Goal: Check status: Check status

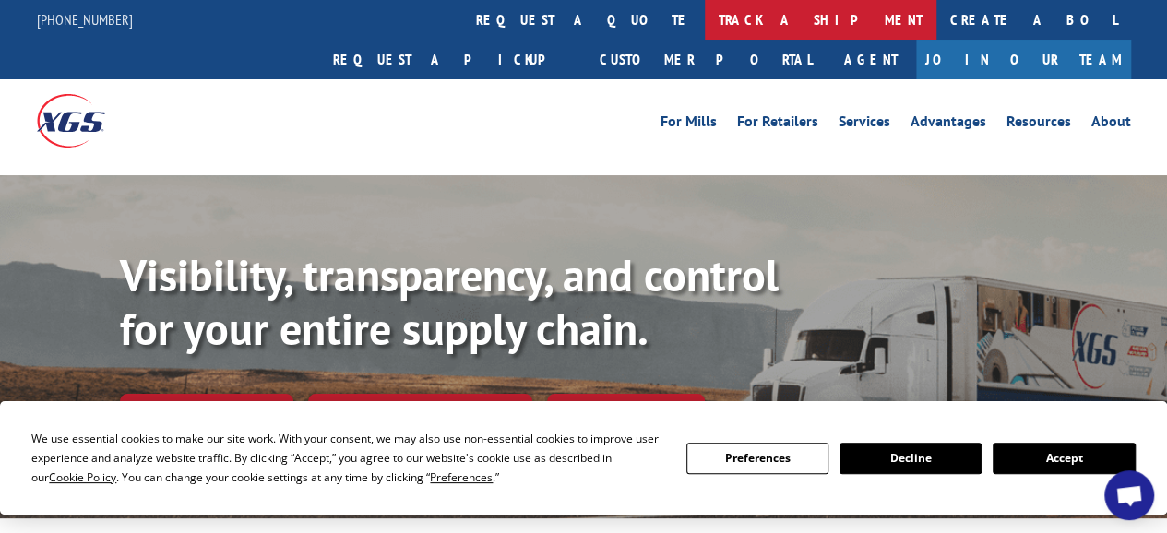
click at [705, 15] on link "track a shipment" at bounding box center [821, 20] width 232 height 40
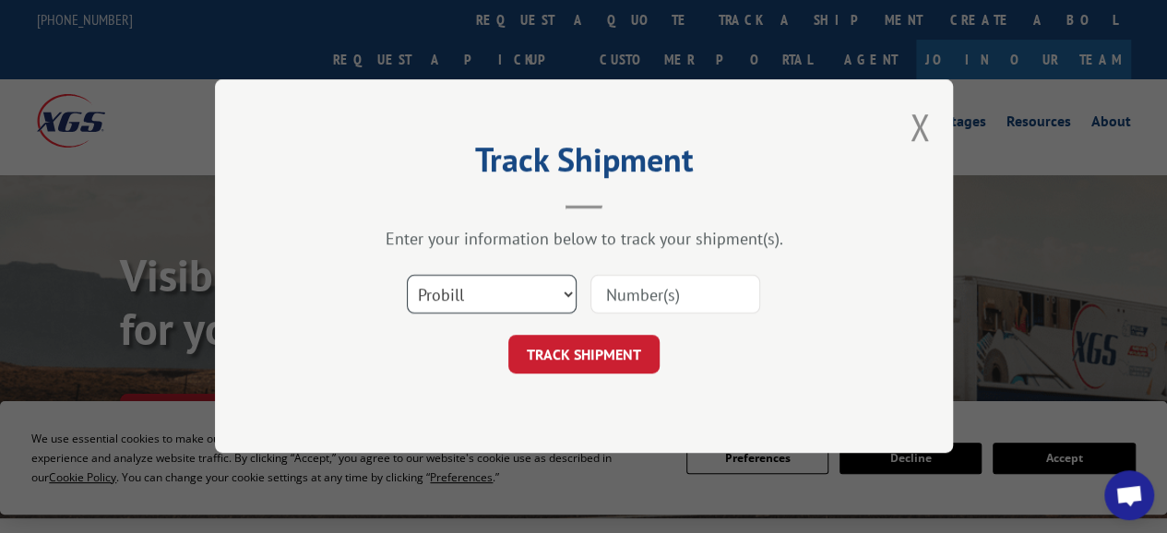
click at [565, 294] on select "Select category... Probill BOL PO" at bounding box center [492, 295] width 170 height 39
select select "bol"
click at [407, 276] on select "Select category... Probill BOL PO" at bounding box center [492, 295] width 170 height 39
click at [647, 291] on input at bounding box center [675, 295] width 170 height 39
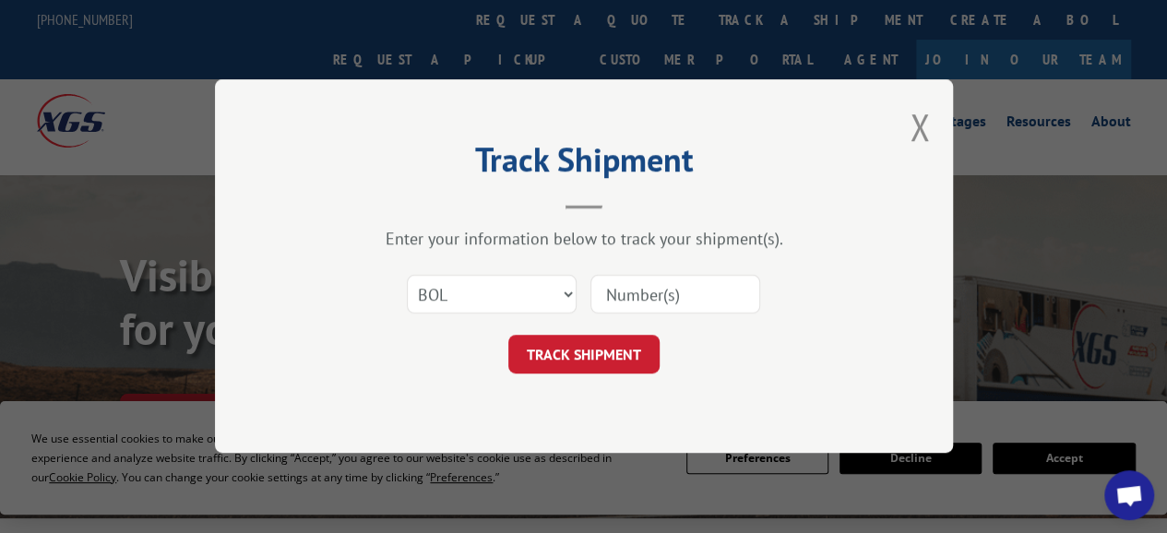
paste input "2847169."
type input "2847169."
click at [578, 349] on button "TRACK SHIPMENT" at bounding box center [583, 355] width 151 height 39
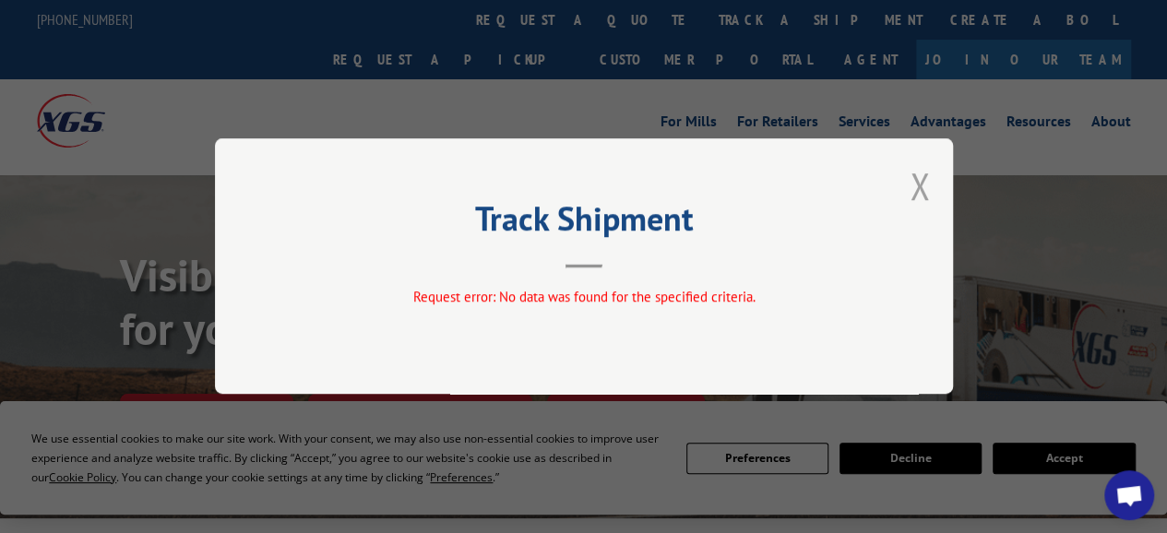
click at [922, 194] on button "Close modal" at bounding box center [920, 185] width 20 height 49
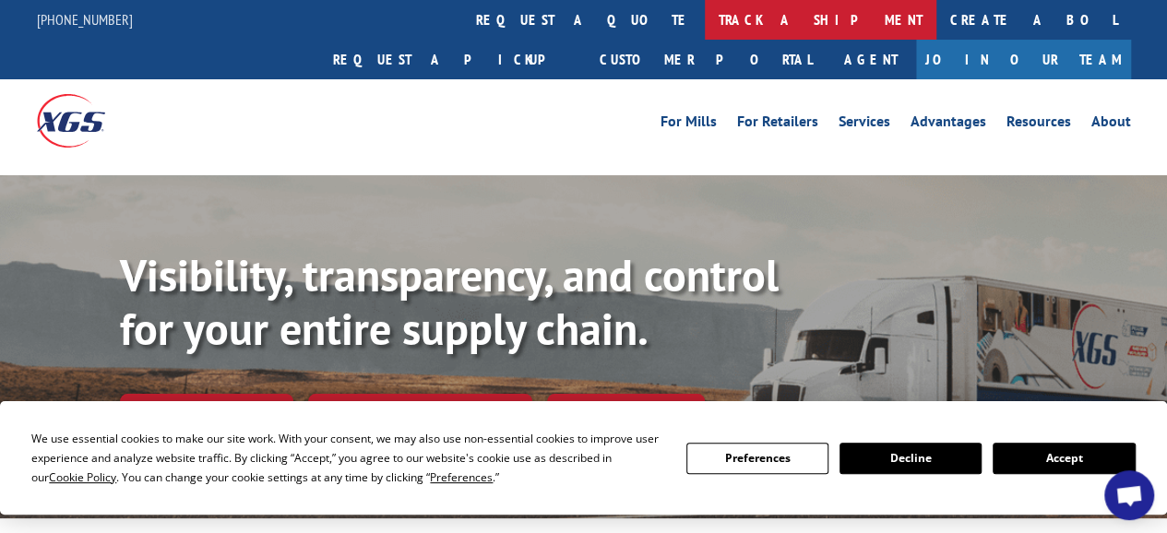
click at [705, 18] on link "track a shipment" at bounding box center [821, 20] width 232 height 40
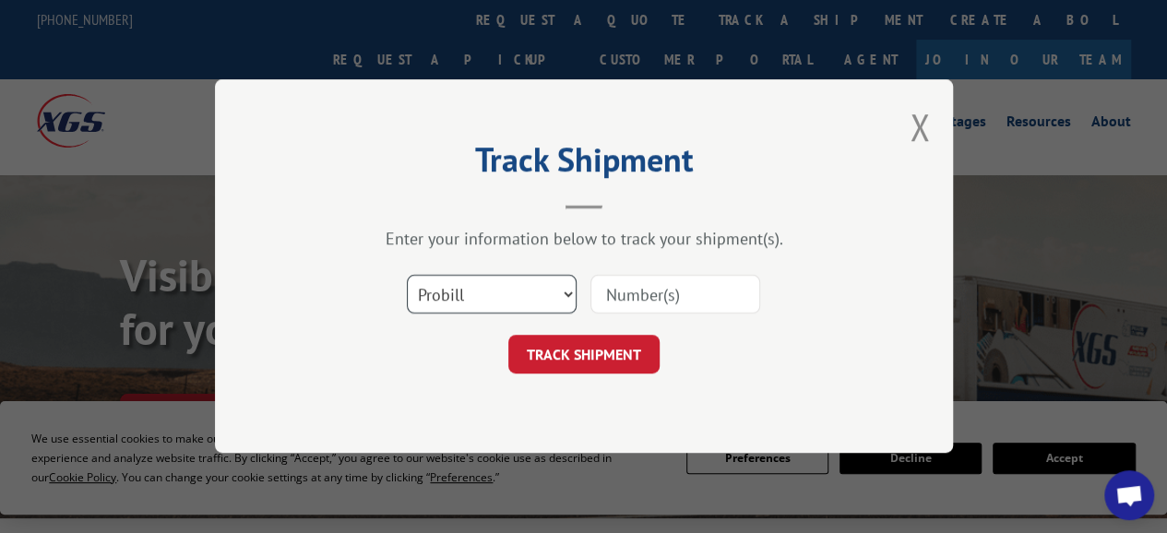
click at [565, 291] on select "Select category... Probill BOL PO" at bounding box center [492, 295] width 170 height 39
select select "bol"
click at [407, 276] on select "Select category... Probill BOL PO" at bounding box center [492, 295] width 170 height 39
click at [616, 291] on input at bounding box center [675, 295] width 170 height 39
paste input "2847169."
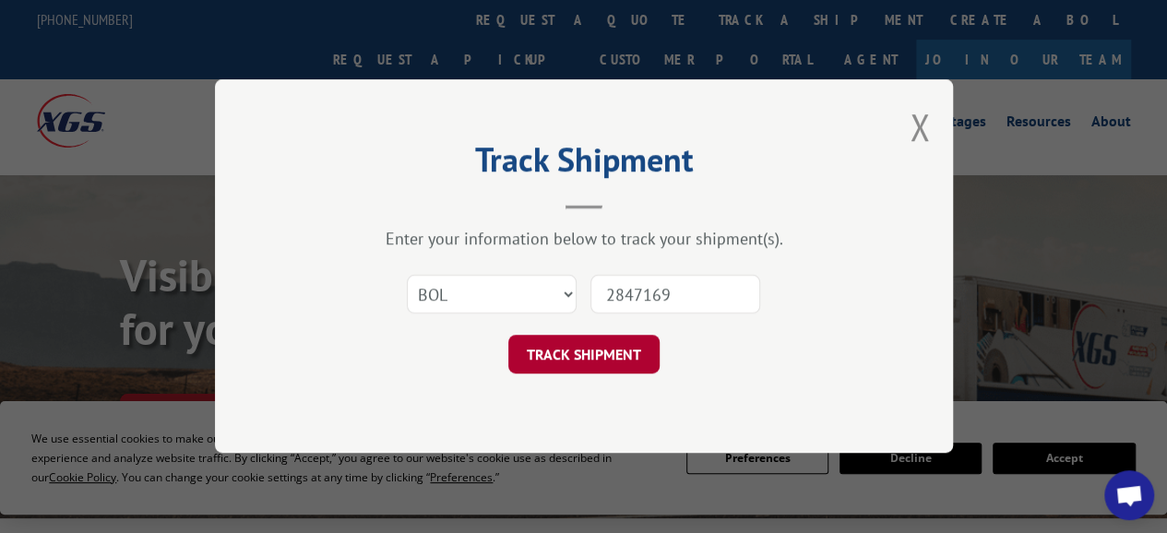
type input "2847169"
click at [584, 355] on button "TRACK SHIPMENT" at bounding box center [583, 355] width 151 height 39
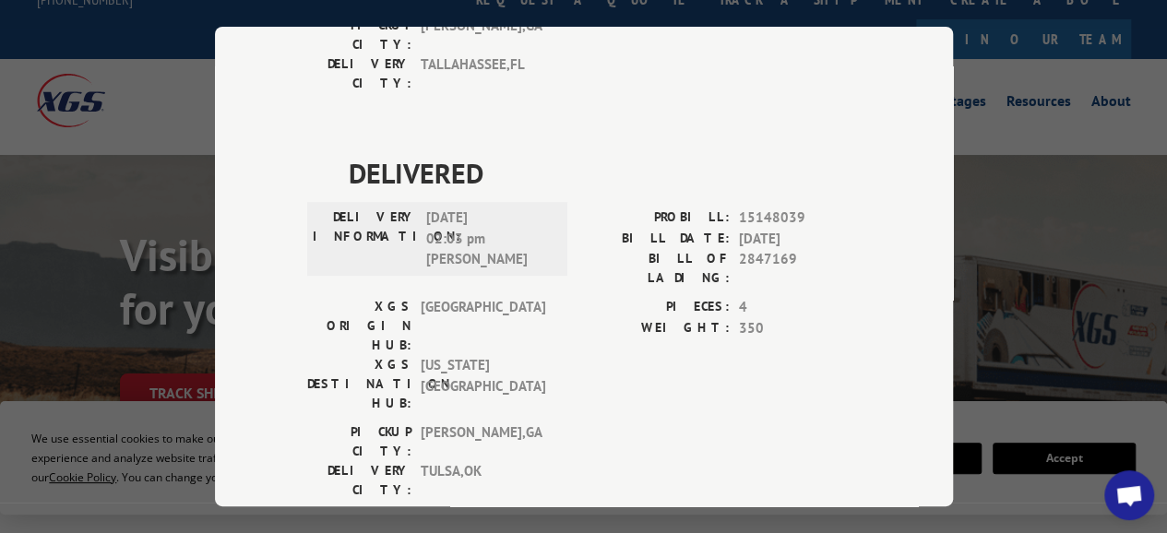
scroll to position [37, 0]
